Goal: Information Seeking & Learning: Learn about a topic

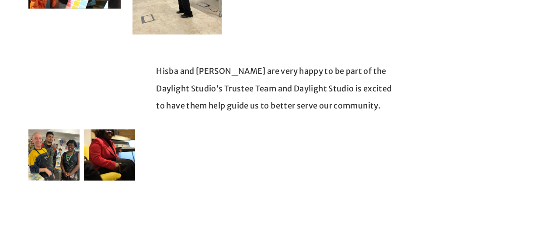
scroll to position [1126, 0]
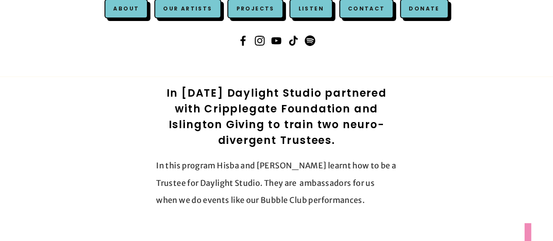
scroll to position [146, 0]
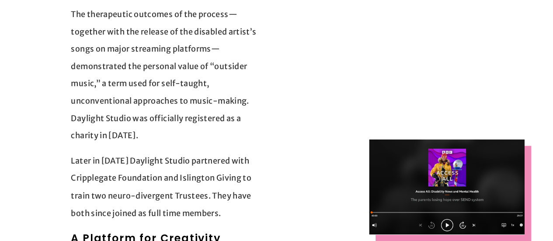
scroll to position [639, 0]
